Goal: Task Accomplishment & Management: Manage account settings

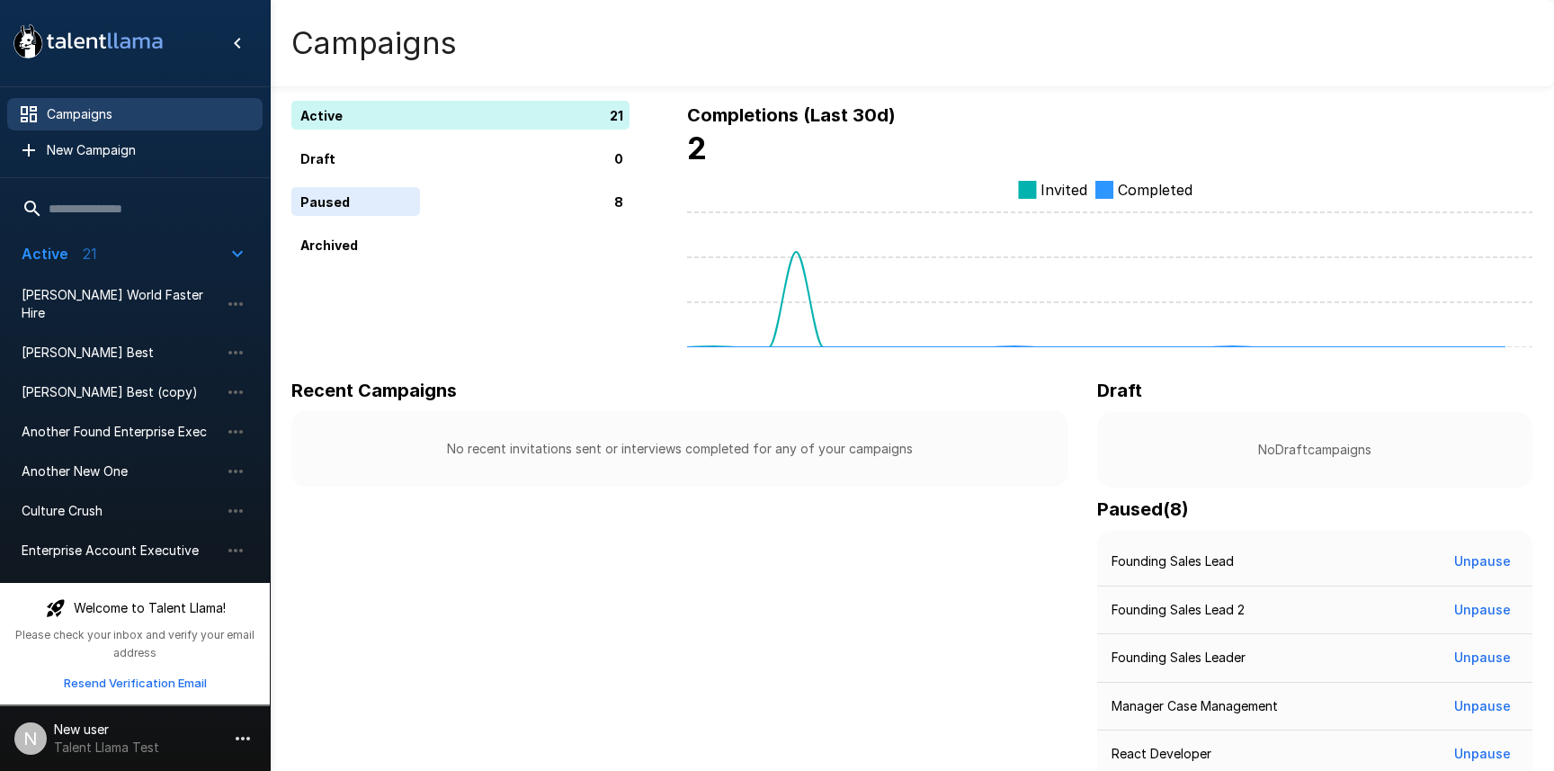
click at [748, 48] on div "Campaigns" at bounding box center [912, 43] width 1285 height 86
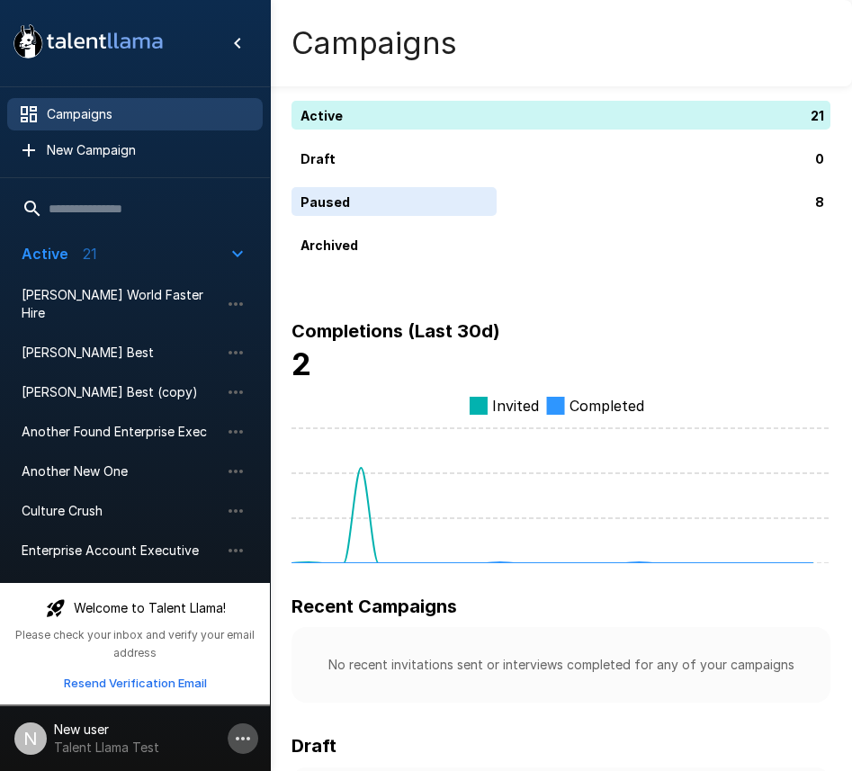
click at [250, 731] on icon "button" at bounding box center [243, 739] width 22 height 22
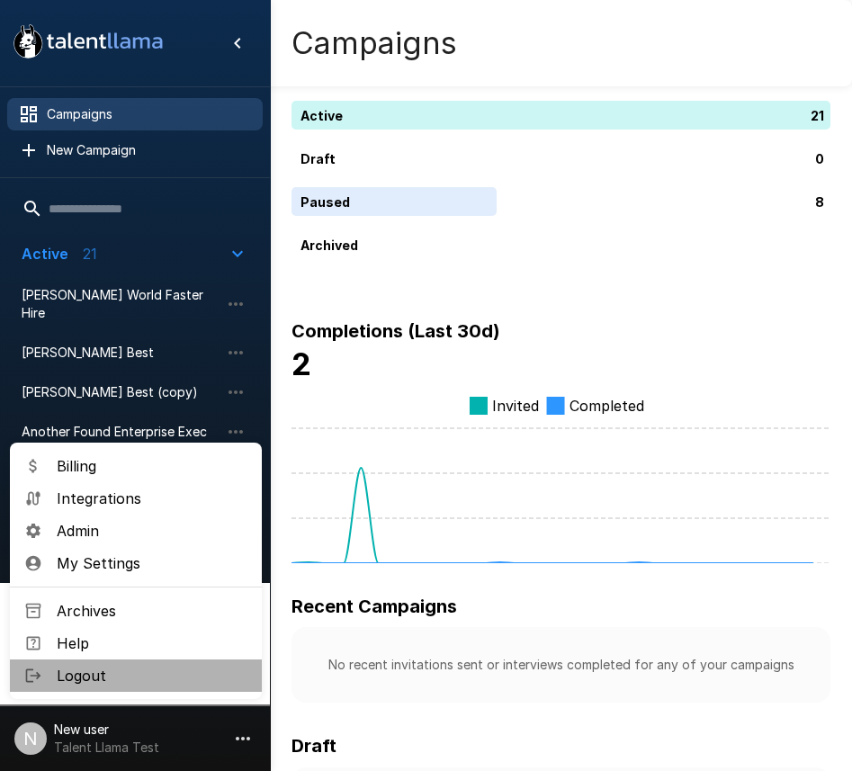
click at [181, 678] on span "Logout" at bounding box center [152, 676] width 191 height 22
